Goal: Check status: Check status

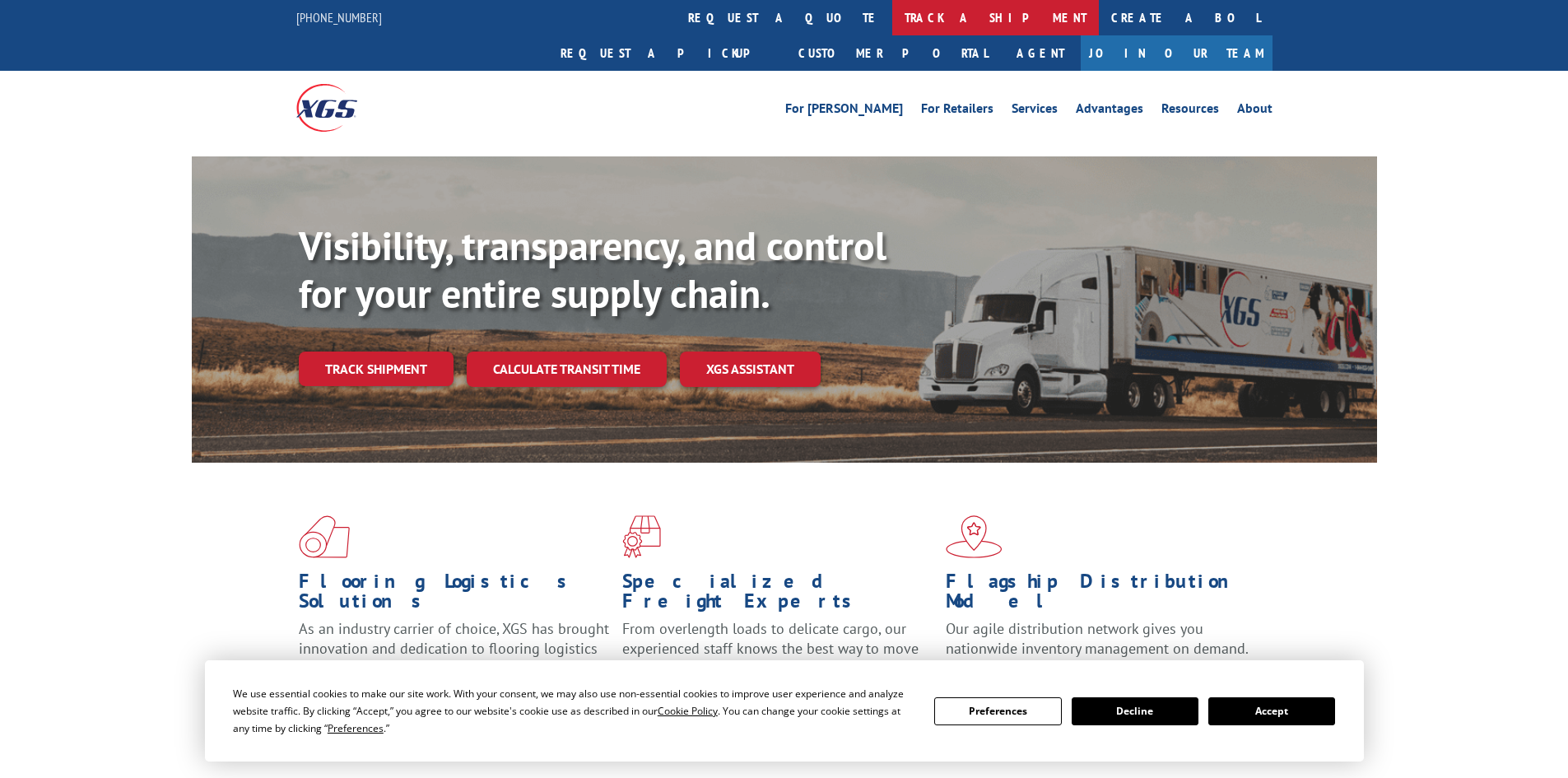
click at [892, 14] on link "track a shipment" at bounding box center [994, 17] width 206 height 35
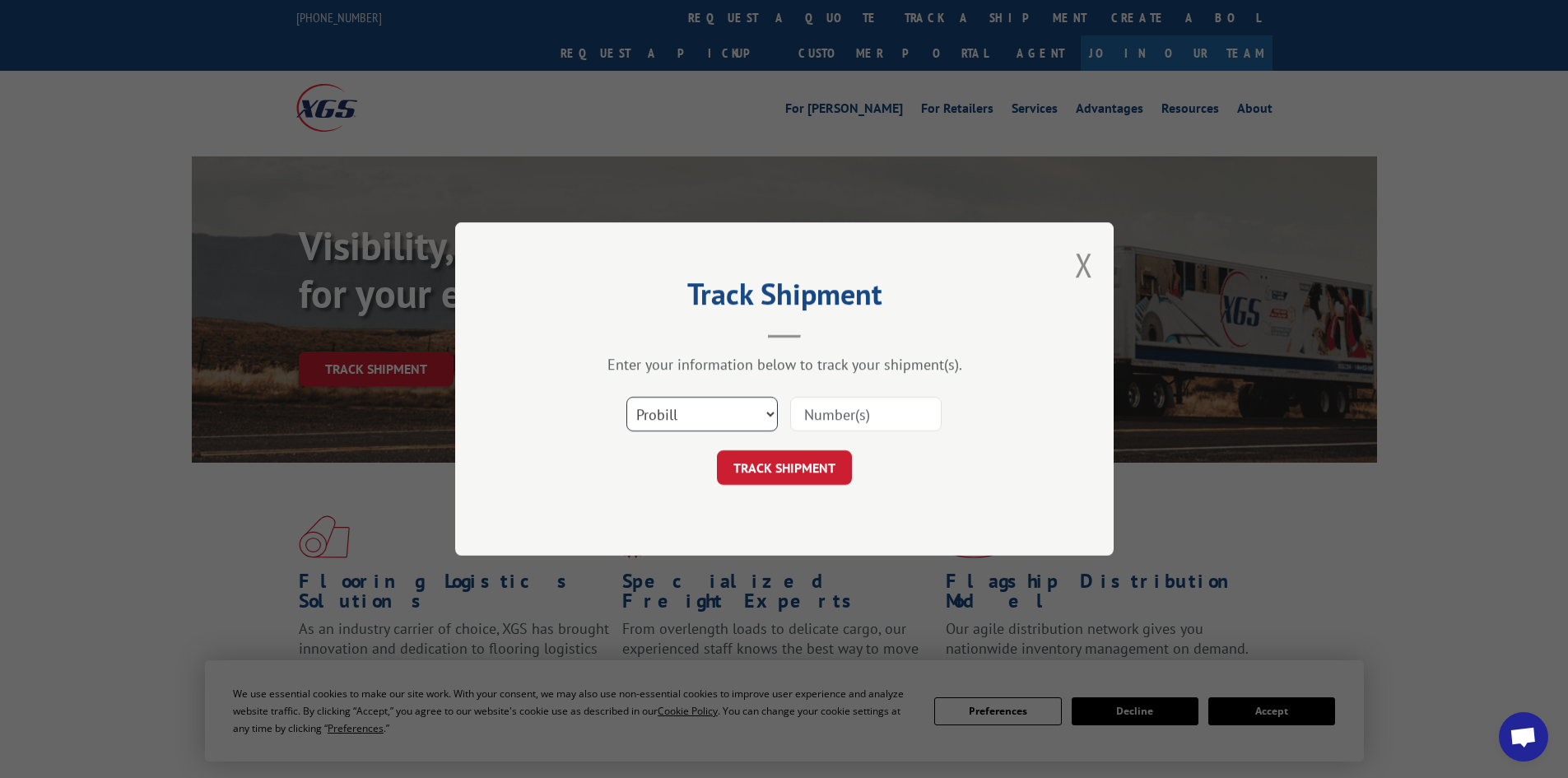
click at [685, 418] on select "Select category... Probill BOL PO" at bounding box center [702, 414] width 152 height 35
select select "bol"
click at [626, 397] on select "Select category... Probill BOL PO" at bounding box center [702, 414] width 152 height 35
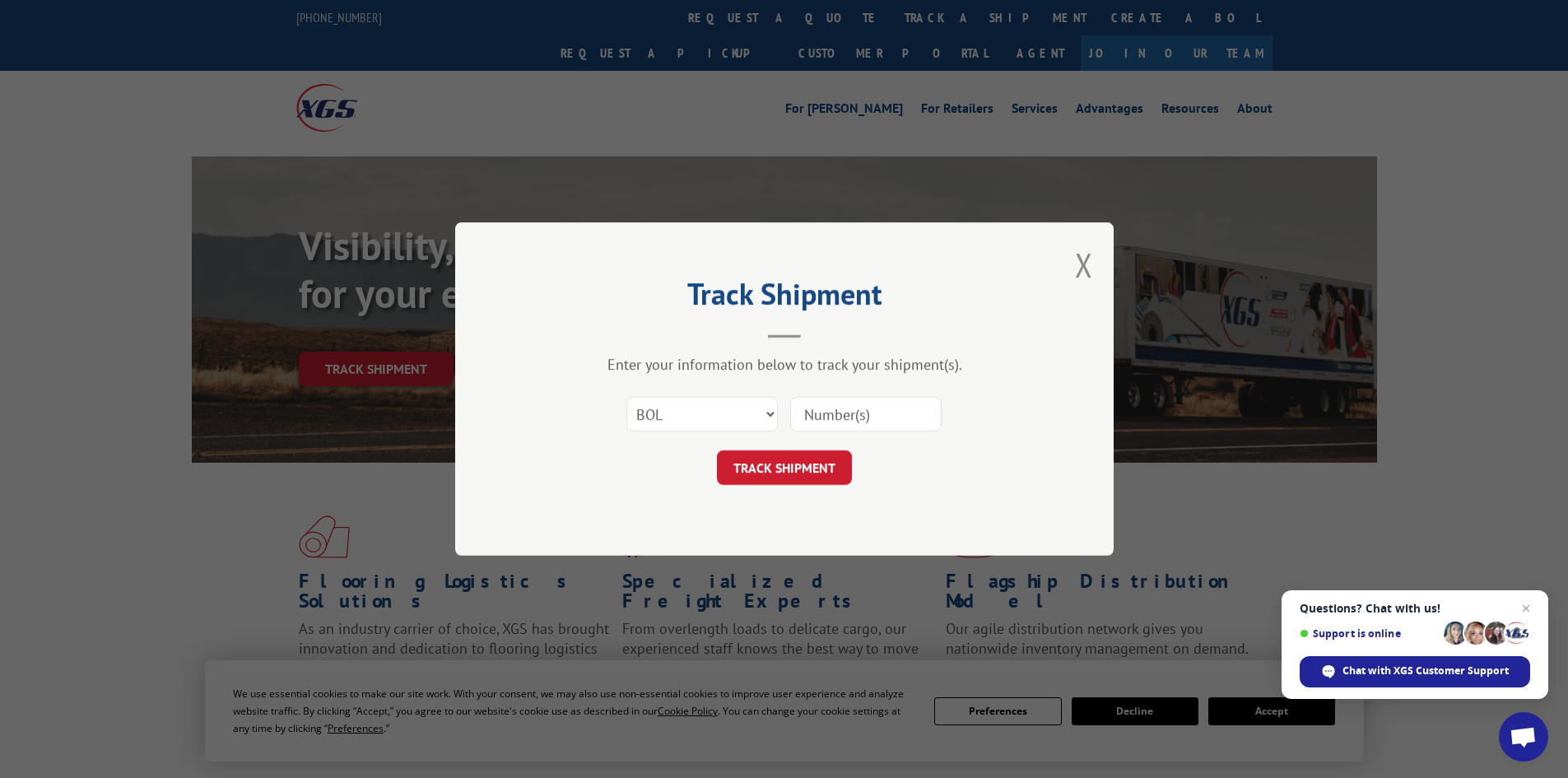
click at [889, 417] on input at bounding box center [866, 414] width 152 height 35
paste input "5530719"
type input "5530719"
click at [815, 473] on button "TRACK SHIPMENT" at bounding box center [784, 467] width 135 height 35
